Goal: Information Seeking & Learning: Learn about a topic

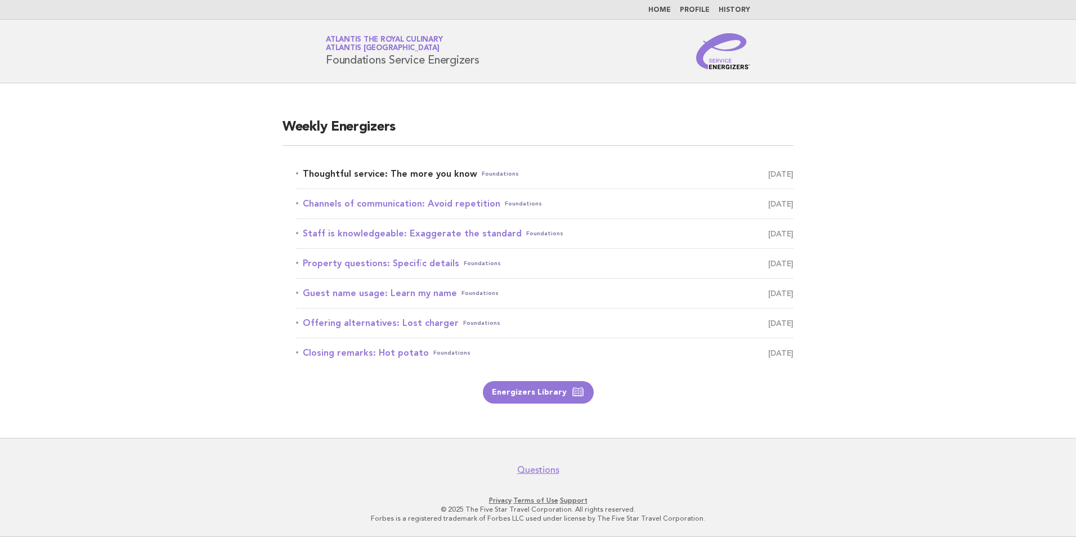
click at [431, 175] on link "Thoughtful service: The more you know Foundations [DATE]" at bounding box center [545, 174] width 498 height 16
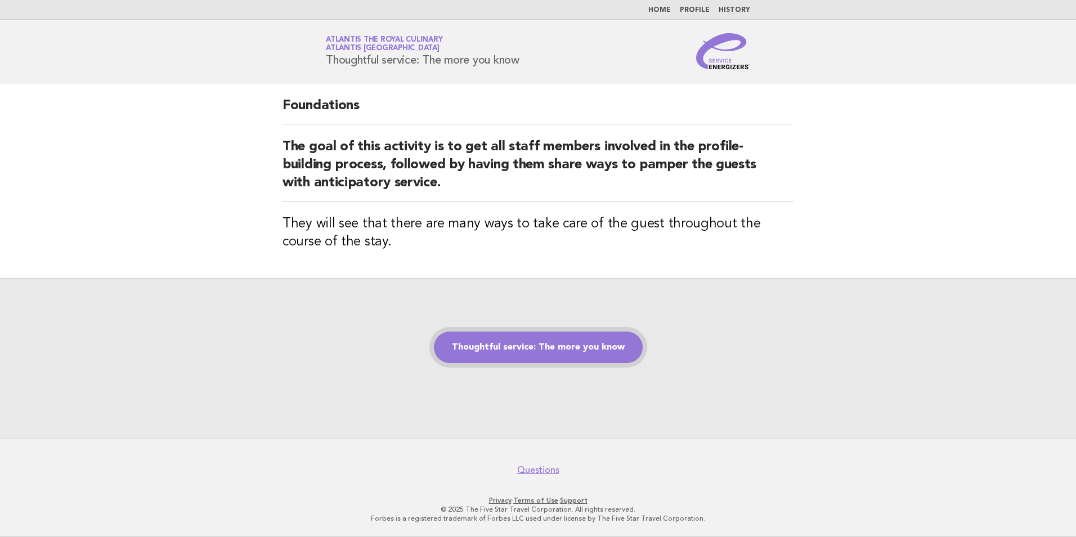
click at [572, 342] on link "Thoughtful service: The more you know" at bounding box center [538, 348] width 209 height 32
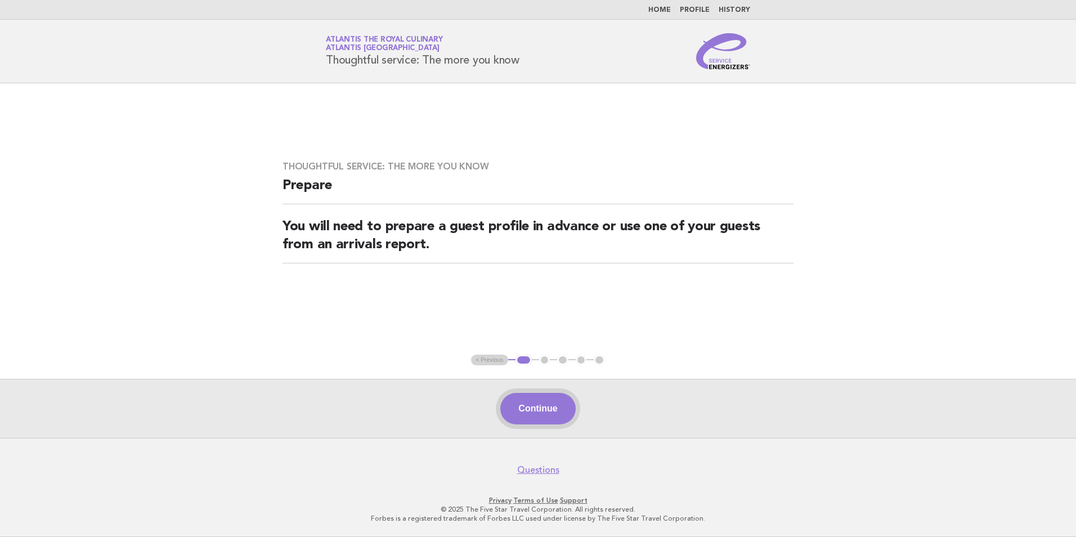
click at [538, 402] on button "Continue" at bounding box center [537, 409] width 75 height 32
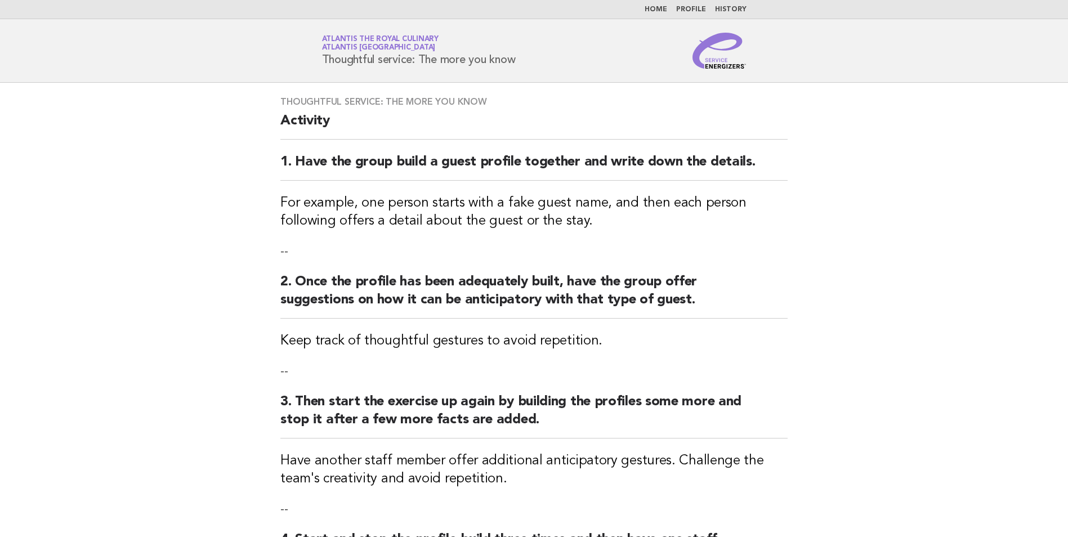
scroll to position [281, 0]
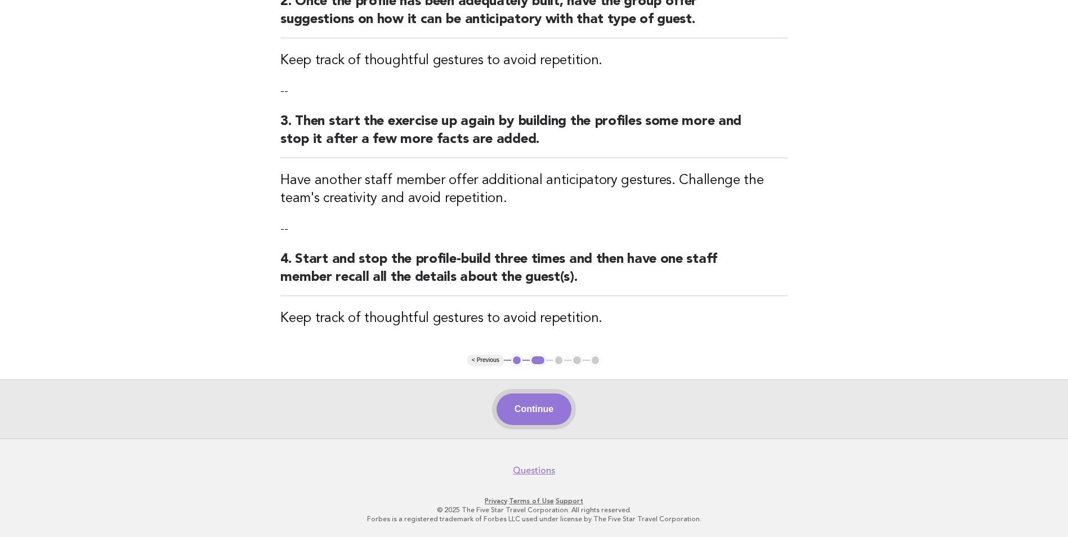
click at [526, 402] on button "Continue" at bounding box center [533, 409] width 75 height 32
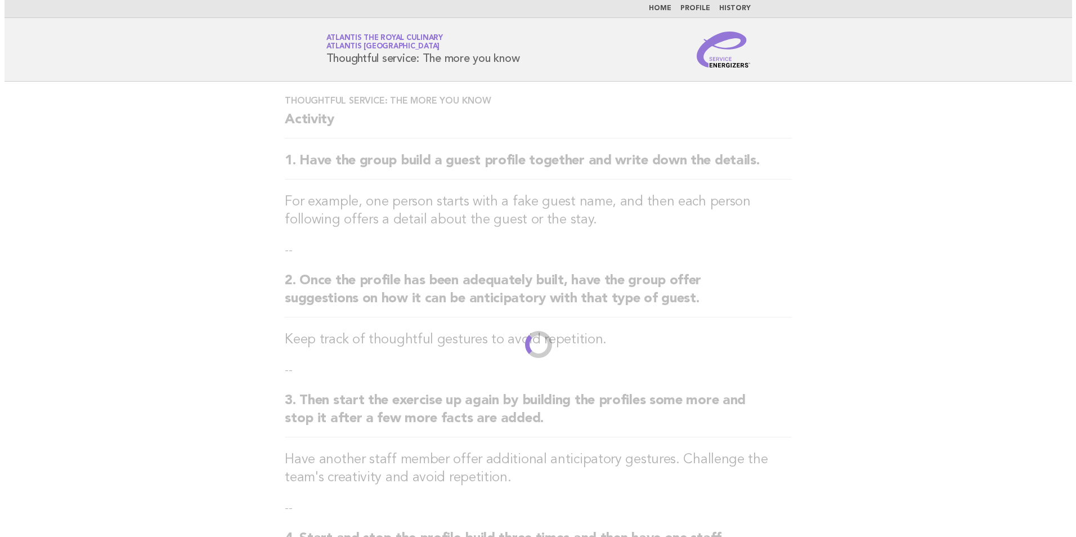
scroll to position [0, 0]
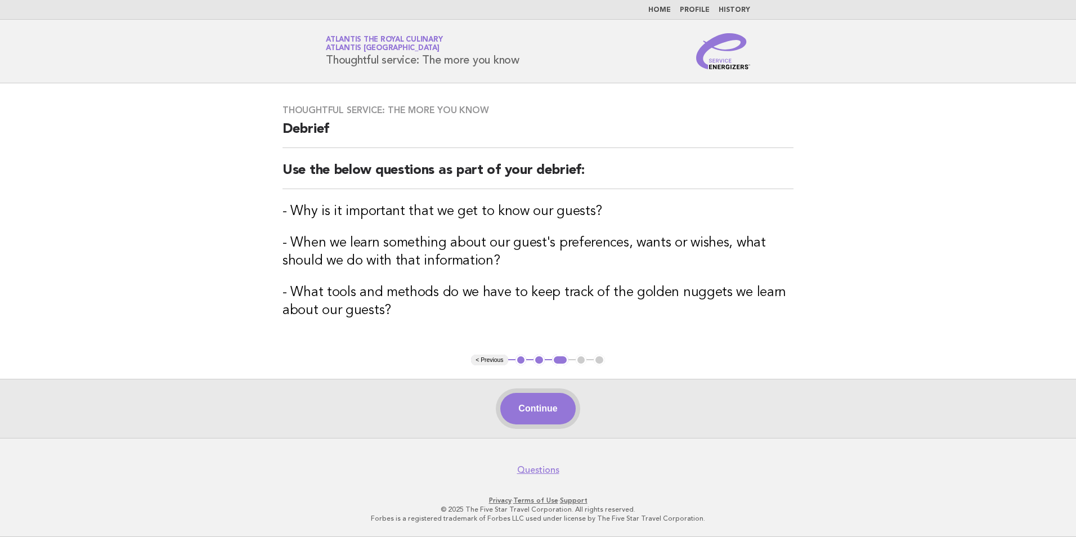
click at [543, 403] on button "Continue" at bounding box center [537, 409] width 75 height 32
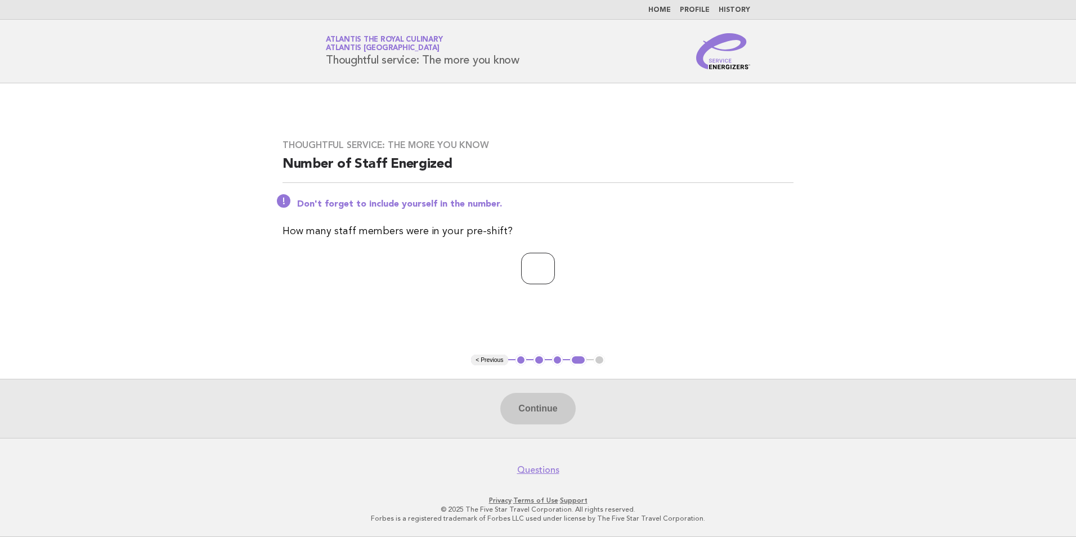
click at [555, 280] on input "number" at bounding box center [538, 269] width 34 height 32
type input "*"
click at [542, 409] on button "Continue" at bounding box center [537, 409] width 75 height 32
